Goal: Transaction & Acquisition: Purchase product/service

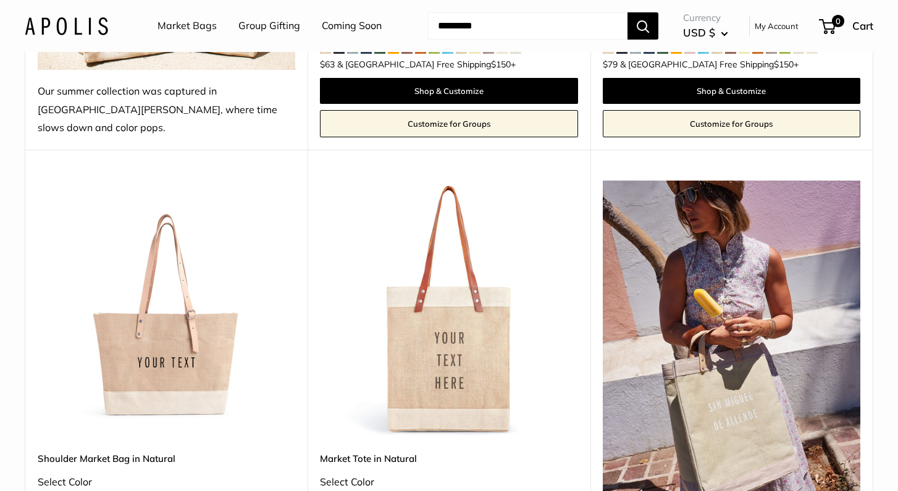
scroll to position [607, 0]
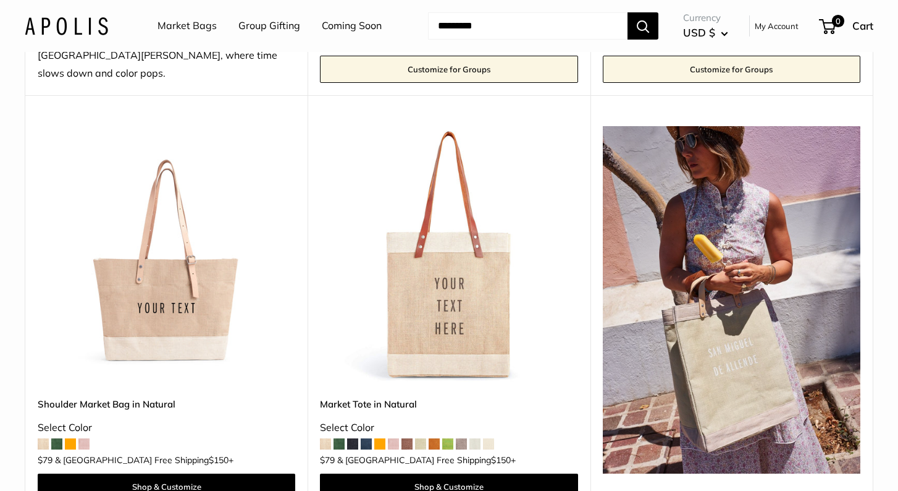
click at [350, 438] on span at bounding box center [352, 443] width 11 height 11
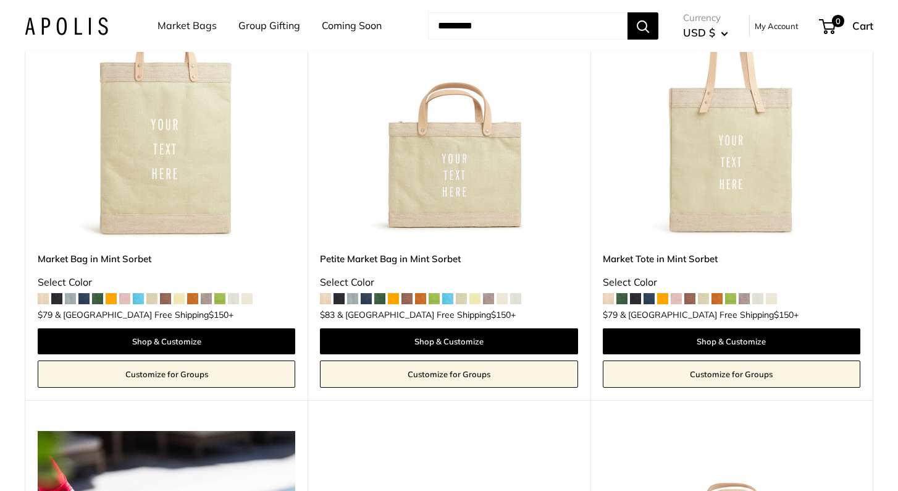
scroll to position [1284, 0]
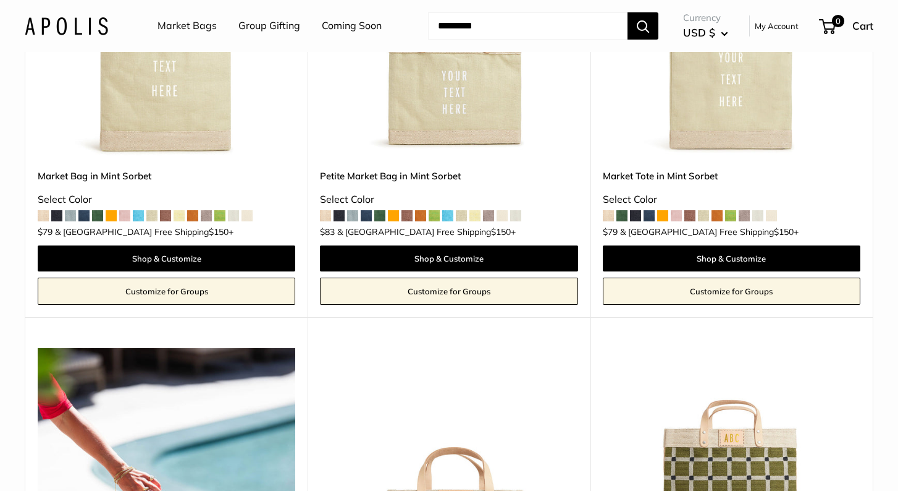
click at [636, 210] on span at bounding box center [635, 215] width 11 height 11
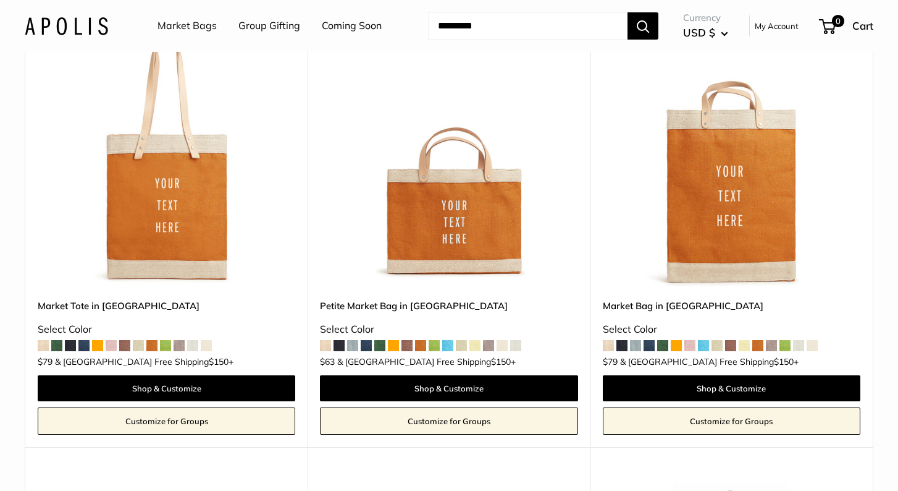
scroll to position [2545, 0]
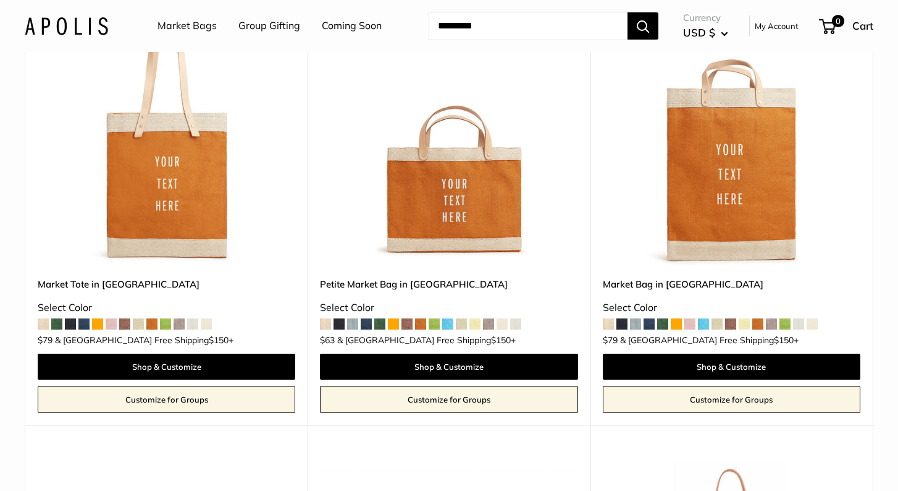
click at [339, 318] on span at bounding box center [339, 323] width 11 height 11
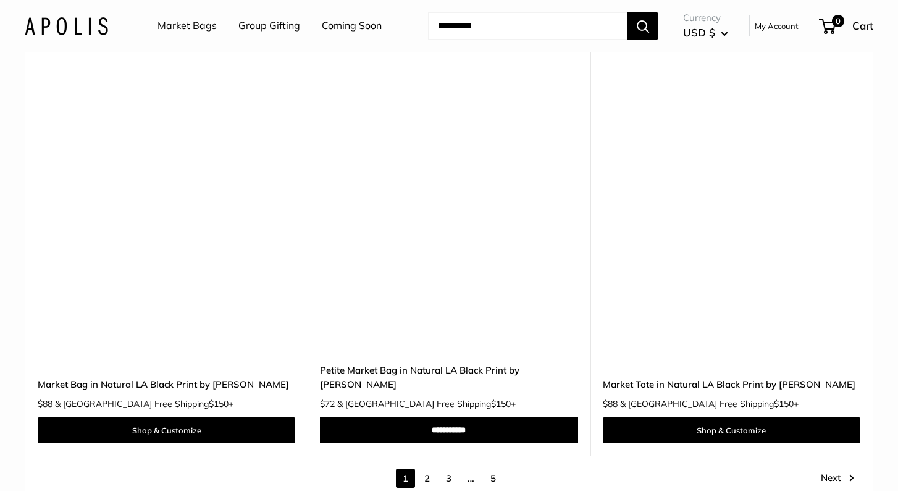
scroll to position [6826, 0]
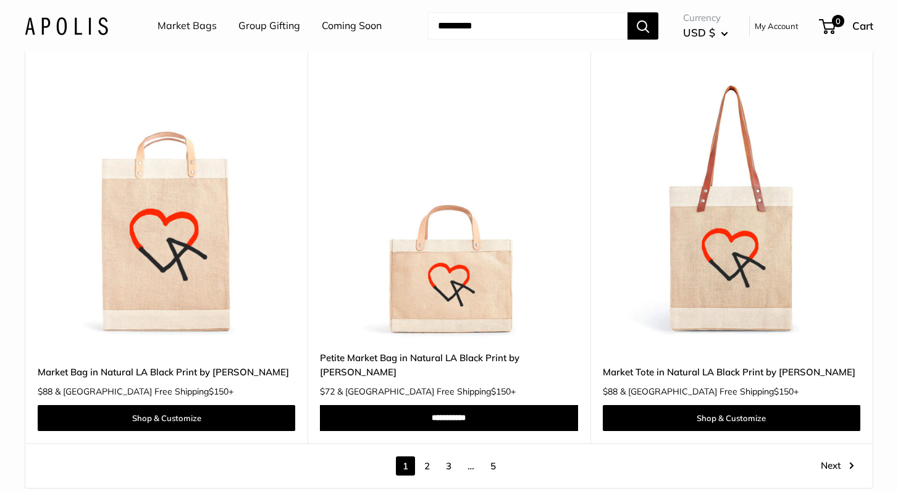
click at [425, 456] on link "2" at bounding box center [427, 465] width 19 height 19
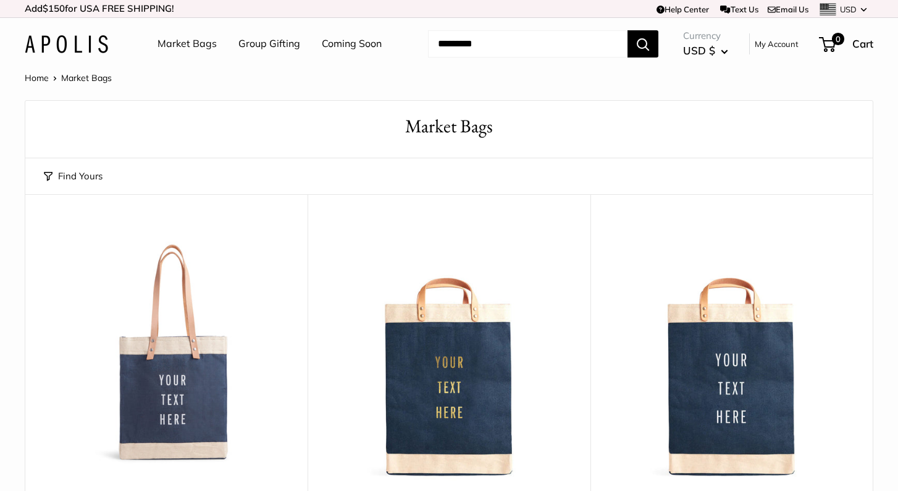
click at [95, 41] on img at bounding box center [66, 44] width 83 height 18
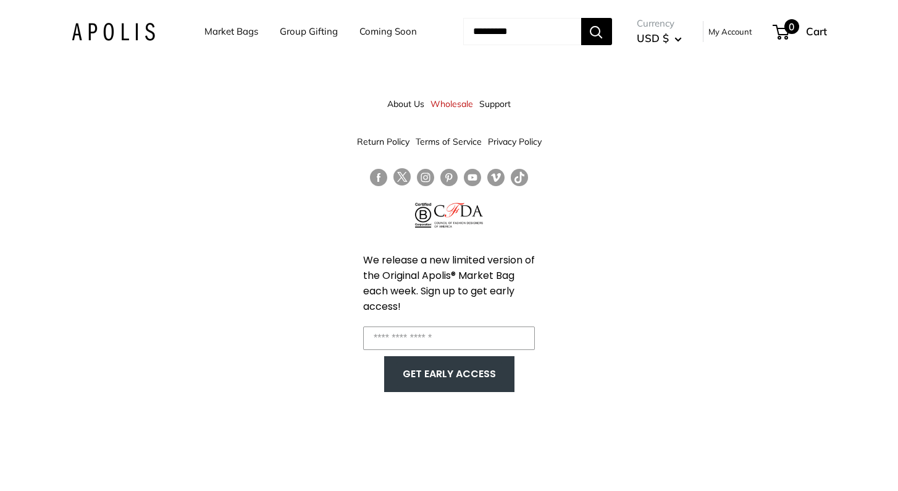
click at [789, 34] on span "0" at bounding box center [781, 32] width 17 height 15
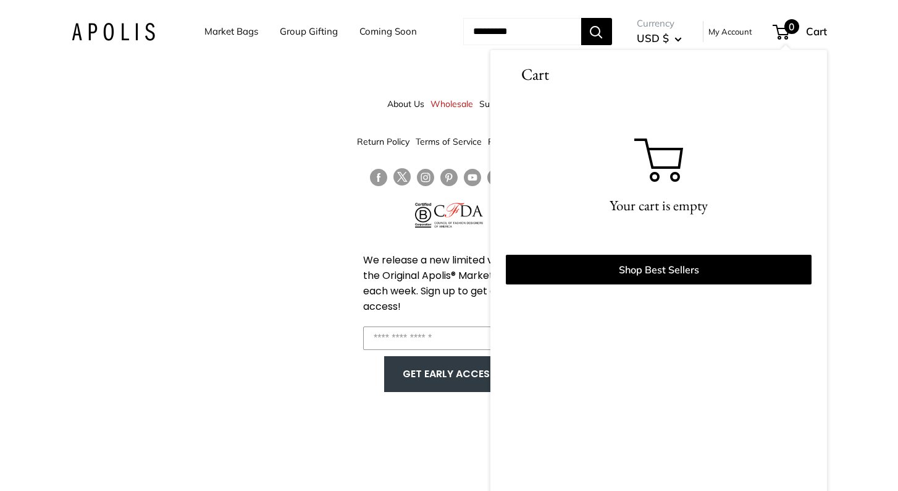
click at [202, 198] on div "About Us Wholesale Support Return Policy Terms of Service Privacy Policy We rel…" at bounding box center [449, 245] width 898 height 491
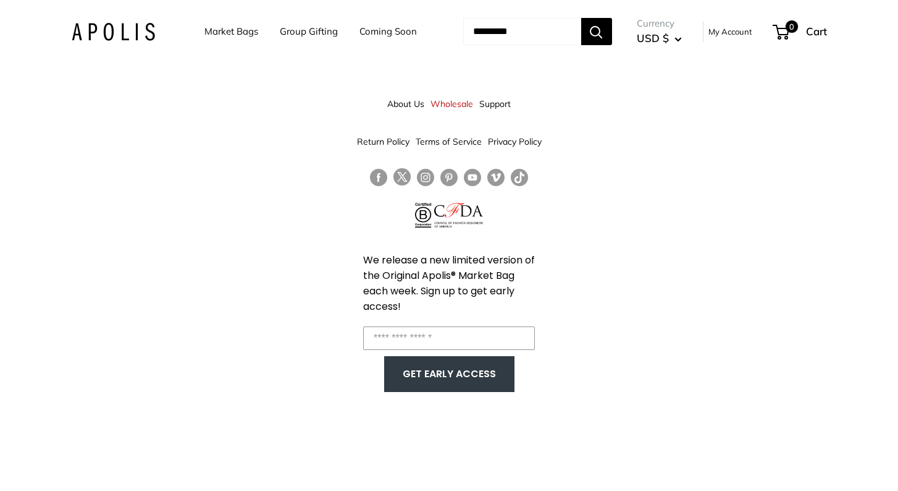
click at [122, 20] on div "Market Bags Group Gifting Coming Soon Need help? Text Us: 20919 [EMAIL_ADDRESS]…" at bounding box center [450, 31] width 756 height 38
click at [99, 32] on img at bounding box center [113, 32] width 83 height 18
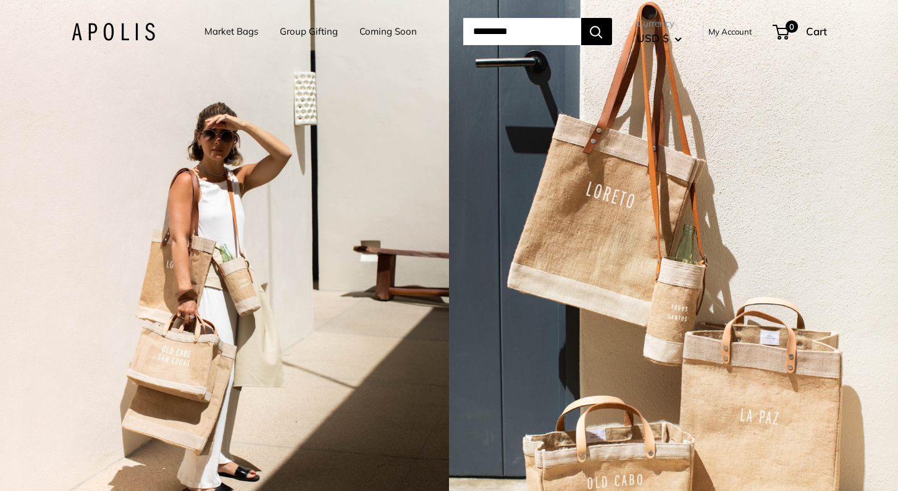
click at [280, 36] on link "Group Gifting" at bounding box center [309, 31] width 58 height 17
